Goal: Transaction & Acquisition: Purchase product/service

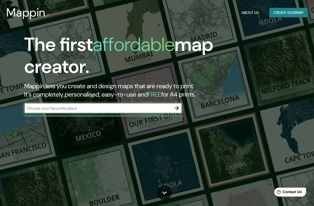
click at [39, 108] on input "text" at bounding box center [97, 108] width 147 height 6
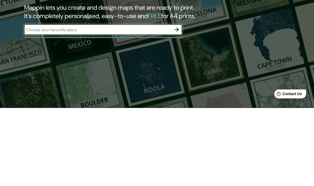
scroll to position [79, 0]
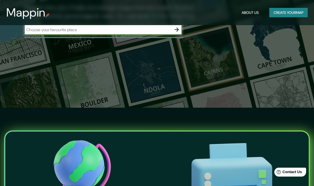
click at [48, 31] on input "text" at bounding box center [97, 30] width 147 height 6
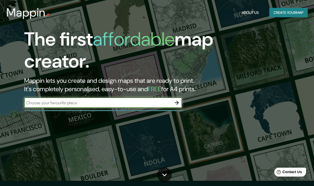
scroll to position [1, 0]
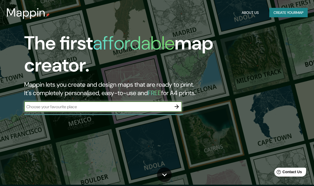
click at [289, 13] on button "Create your map" at bounding box center [288, 13] width 38 height 10
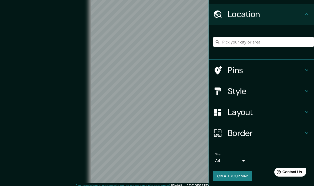
scroll to position [13, 0]
click at [307, 93] on icon at bounding box center [306, 92] width 6 height 6
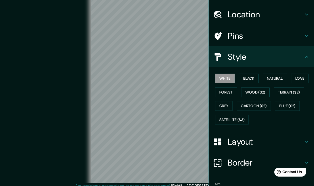
click at [252, 76] on button "Black" at bounding box center [249, 79] width 20 height 10
click at [218, 82] on button "White" at bounding box center [225, 79] width 20 height 10
click at [281, 78] on button "Natural" at bounding box center [274, 79] width 24 height 10
click at [230, 91] on button "Forest" at bounding box center [226, 93] width 22 height 10
click at [259, 91] on button "Wood ($2)" at bounding box center [255, 93] width 28 height 10
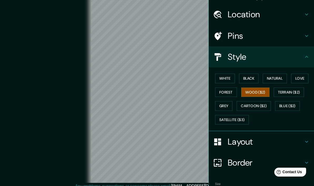
click at [295, 89] on button "Terrain ($2)" at bounding box center [288, 93] width 30 height 10
click at [226, 105] on button "Grey" at bounding box center [223, 106] width 17 height 10
click at [254, 106] on button "Cartoon ($2)" at bounding box center [253, 106] width 34 height 10
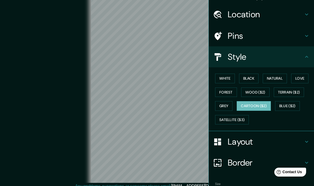
click at [229, 80] on button "White" at bounding box center [225, 79] width 20 height 10
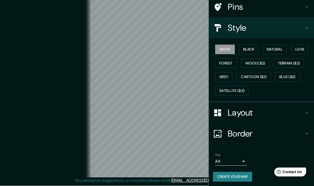
scroll to position [25, 0]
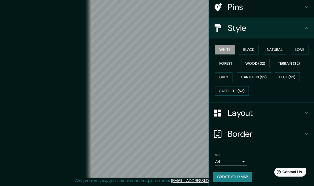
click at [241, 162] on body "Mappin Location Pins Style White Black Natural Love Forest Wood ($2) Terrain ($…" at bounding box center [157, 86] width 314 height 186
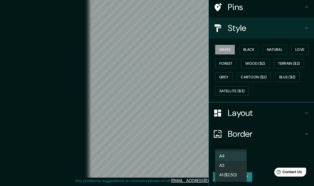
click at [235, 163] on li "A3" at bounding box center [231, 165] width 32 height 9
type input "a4"
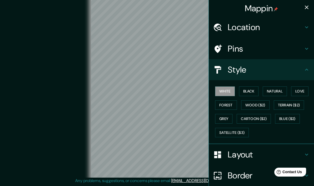
scroll to position [0, 0]
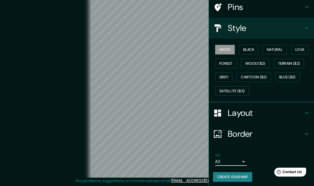
click at [280, 114] on h4 "Layout" at bounding box center [265, 113] width 76 height 11
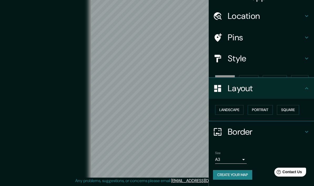
scroll to position [1, 0]
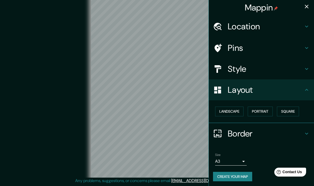
click at [232, 113] on button "Landscape" at bounding box center [229, 112] width 28 height 10
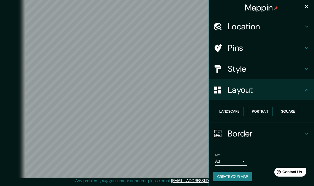
click at [307, 8] on icon "button" at bounding box center [306, 6] width 6 height 6
